Goal: Task Accomplishment & Management: Manage account settings

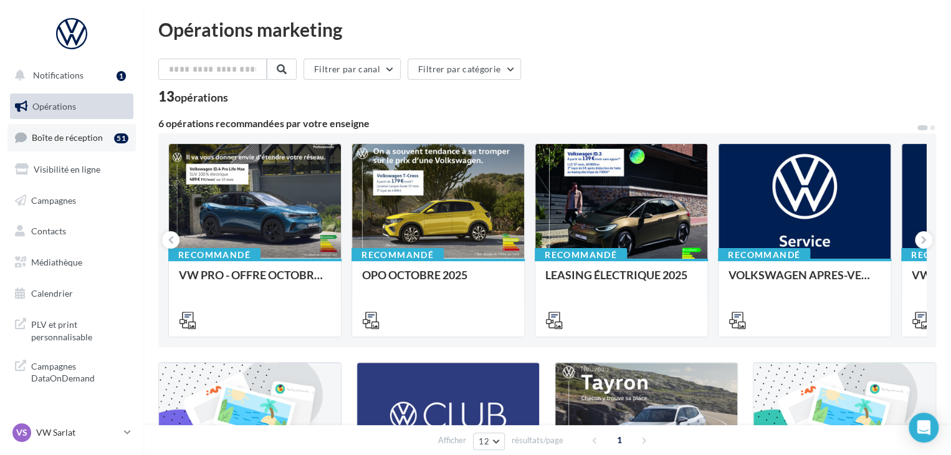
click at [101, 139] on span "Boîte de réception" at bounding box center [67, 137] width 71 height 11
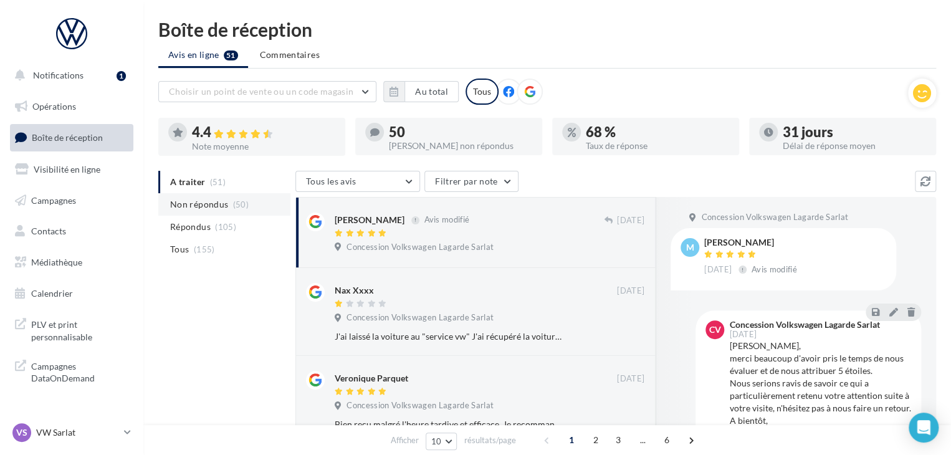
click at [216, 205] on span "Non répondus" at bounding box center [199, 204] width 58 height 12
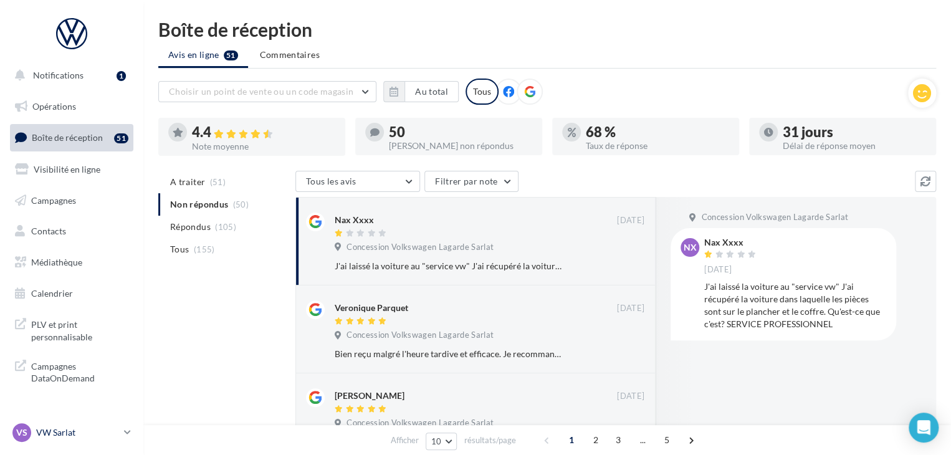
click at [62, 438] on p "VW Sarlat" at bounding box center [77, 432] width 83 height 12
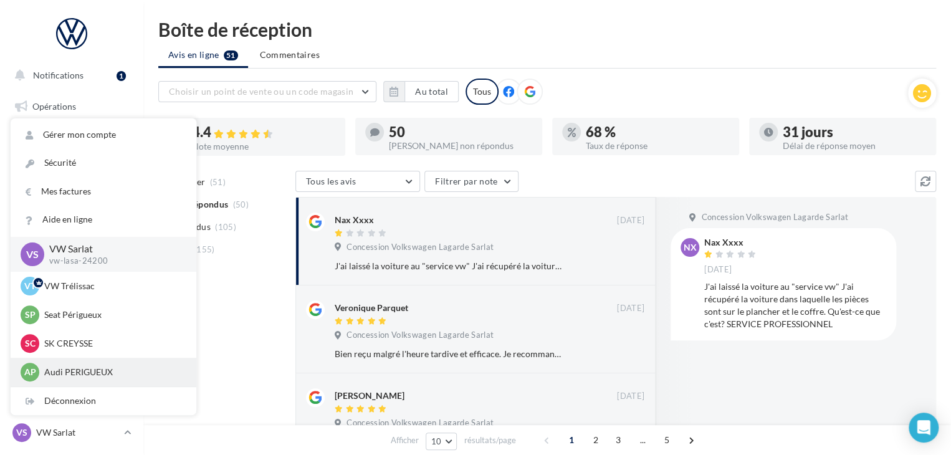
click at [85, 371] on p "Audi PERIGUEUX" at bounding box center [112, 372] width 137 height 12
